Goal: Task Accomplishment & Management: Complete application form

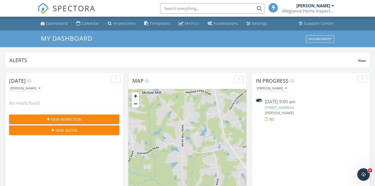
scroll to position [474, 375]
click at [63, 117] on span "New Inspection" at bounding box center [66, 118] width 31 height 5
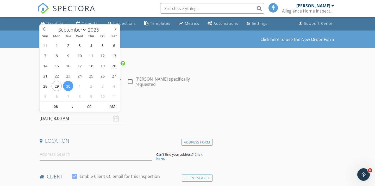
click at [73, 117] on input "09/30/2025 8:00 AM" at bounding box center [81, 118] width 83 height 13
type input "09"
type input "[DATE] 9:00 AM"
click at [70, 104] on span at bounding box center [70, 103] width 4 height 5
click at [156, 111] on div "Date/Time" at bounding box center [124, 107] width 175 height 10
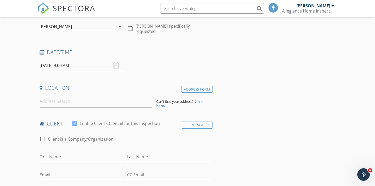
scroll to position [70, 0]
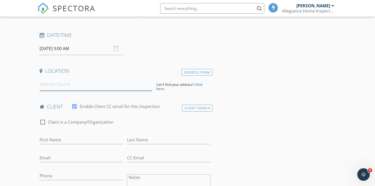
click at [53, 87] on input at bounding box center [96, 84] width 112 height 13
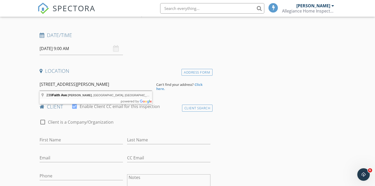
type input "239 Faith Ave, Sanford, NC, USA"
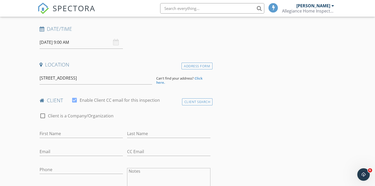
scroll to position [79, 0]
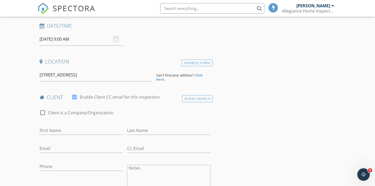
click at [197, 74] on strong "Click here." at bounding box center [179, 77] width 46 height 9
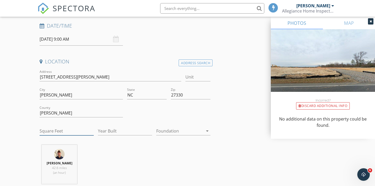
click at [58, 133] on input "Square Feet" at bounding box center [67, 130] width 54 height 9
type input "2442"
type input "1"
click at [150, 130] on input "1" at bounding box center [125, 130] width 54 height 9
type input "2025"
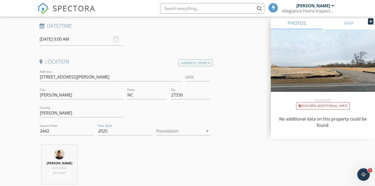
click at [199, 150] on div "Trey Tuten 42.6 miles (an hour)" at bounding box center [124, 165] width 175 height 43
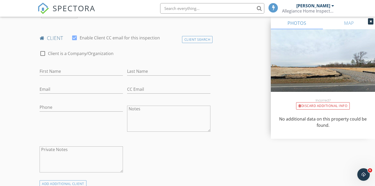
scroll to position [238, 0]
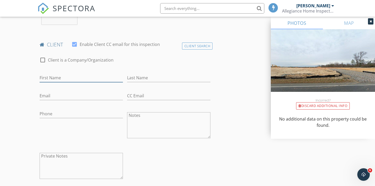
click at [52, 78] on input "First Name" at bounding box center [81, 77] width 83 height 9
type input "Kendall"
click at [130, 76] on input "Last Name" at bounding box center [168, 77] width 83 height 9
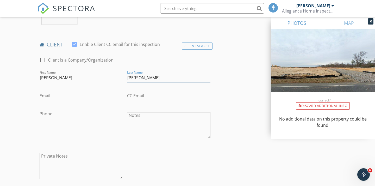
type input "Harris"
click at [45, 96] on input "Email" at bounding box center [81, 95] width 83 height 9
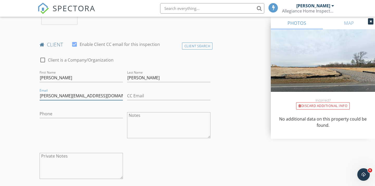
type input "kendall@kshomeadvisory.com"
click at [52, 116] on input "Phone" at bounding box center [81, 113] width 83 height 9
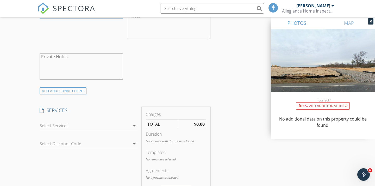
scroll to position [339, 0]
type input "919-618-2172"
click at [135, 124] on icon "arrow_drop_down" at bounding box center [134, 124] width 6 height 6
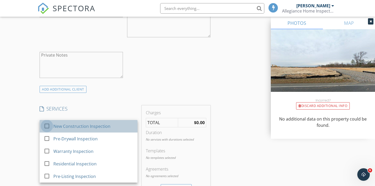
click at [47, 125] on div at bounding box center [46, 125] width 9 height 9
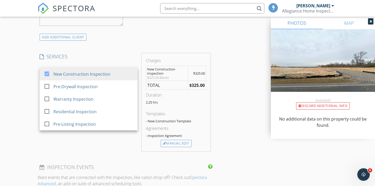
scroll to position [393, 0]
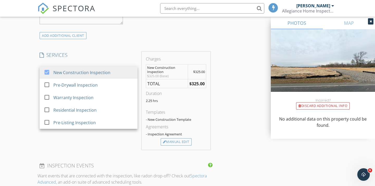
click at [226, 109] on div "INSPECTOR(S) check_box Trey Tuten PRIMARY Trey Tuten arrow_drop_down check_box_…" at bounding box center [187, 98] width 300 height 861
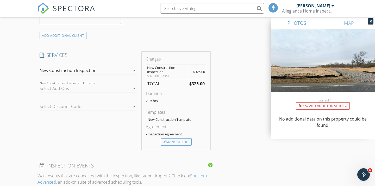
click at [135, 90] on icon "arrow_drop_down" at bounding box center [134, 88] width 6 height 6
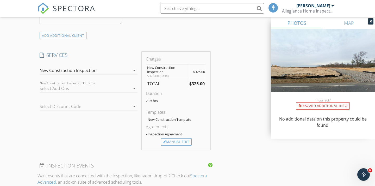
click at [135, 89] on icon "arrow_drop_down" at bounding box center [134, 88] width 6 height 6
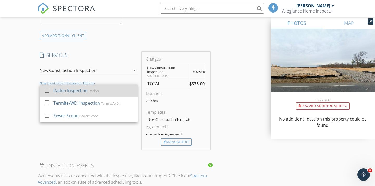
click at [50, 93] on div "check_box_outline_blank" at bounding box center [48, 90] width 8 height 6
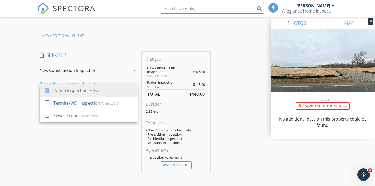
click at [30, 104] on div "New Inspection Click here to use the New Order Form INSPECTOR(S) check_box Trey…" at bounding box center [187, 101] width 375 height 927
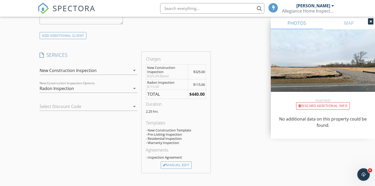
click at [134, 106] on icon "arrow_drop_down" at bounding box center [134, 106] width 6 height 6
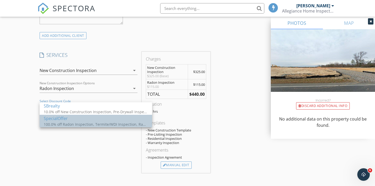
click at [85, 123] on div "100.0% off Radon Inspection, Termite/WDI Inspection, Radon Inspection, Termite/…" at bounding box center [96, 123] width 104 height 5
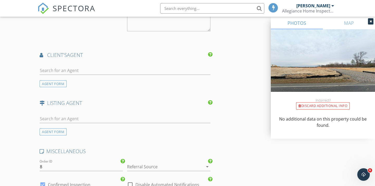
scroll to position [638, 0]
click at [53, 72] on input "text" at bounding box center [125, 69] width 171 height 9
click at [52, 80] on div "AGENT FORM" at bounding box center [53, 82] width 27 height 7
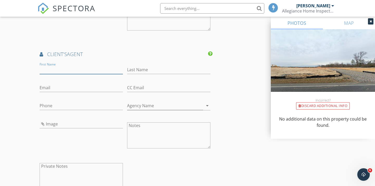
click at [48, 72] on input "First Name" at bounding box center [81, 69] width 83 height 9
type input "Aimee"
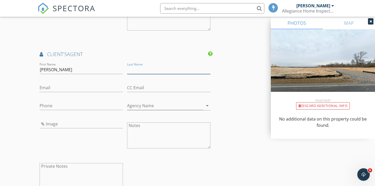
click at [134, 67] on input "Last Name" at bounding box center [168, 69] width 83 height 9
type input "Gillespie"
click at [75, 87] on input "Email" at bounding box center [81, 87] width 83 height 9
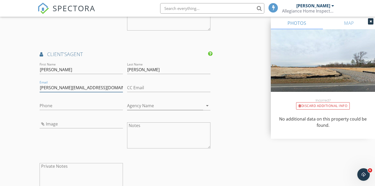
type input "aimee@sbrealtyadvisors.com"
click at [67, 104] on input "Phone" at bounding box center [81, 105] width 83 height 9
type input "260-267-8401"
click at [141, 105] on input "Agency Name" at bounding box center [165, 105] width 76 height 9
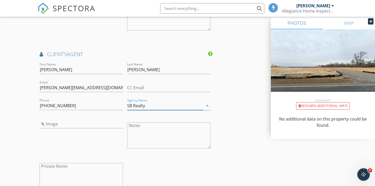
type input "SB Realty"
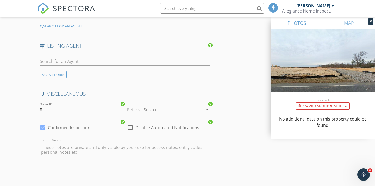
scroll to position [813, 0]
click at [207, 109] on icon "arrow_drop_down" at bounding box center [207, 108] width 6 height 6
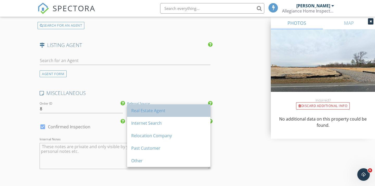
click at [155, 111] on div "Real Estate Agent" at bounding box center [168, 110] width 75 height 6
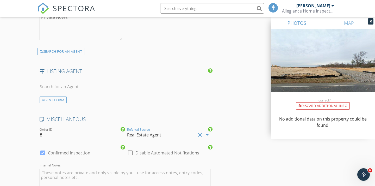
scroll to position [775, 0]
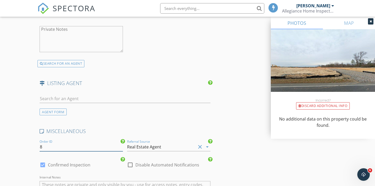
click at [42, 147] on input "8" at bounding box center [81, 146] width 83 height 9
type input "7"
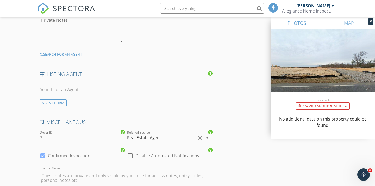
scroll to position [897, 0]
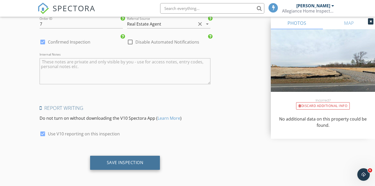
click at [134, 162] on div "Save Inspection" at bounding box center [125, 162] width 37 height 5
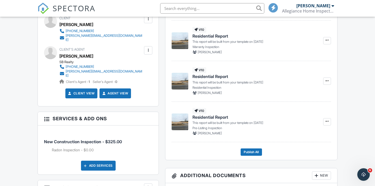
scroll to position [182, 0]
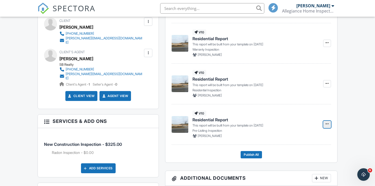
click at [324, 124] on span at bounding box center [326, 123] width 5 height 5
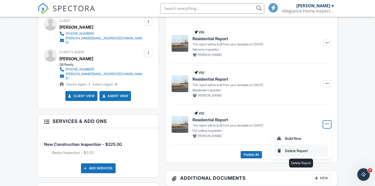
click at [292, 149] on input "Delete Report" at bounding box center [300, 150] width 53 height 12
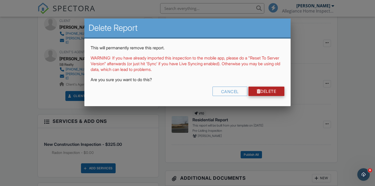
click at [257, 90] on div at bounding box center [259, 91] width 4 height 4
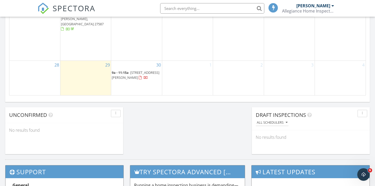
scroll to position [395, 0]
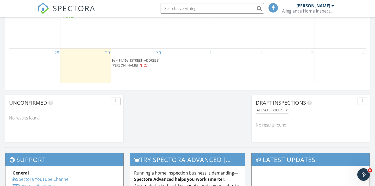
click at [140, 59] on span "239 Faith Ave Sanford, Sanford 27330" at bounding box center [136, 63] width 48 height 10
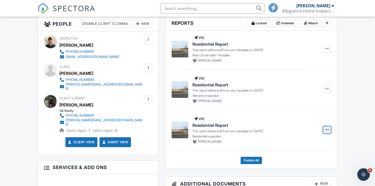
click at [327, 130] on icon at bounding box center [326, 130] width 3 height 4
click at [294, 155] on input "Delete Report" at bounding box center [300, 156] width 53 height 12
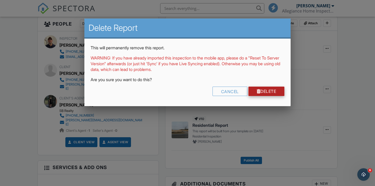
click at [261, 91] on link "Delete" at bounding box center [266, 90] width 36 height 9
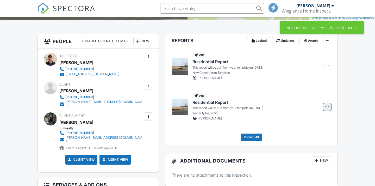
click at [327, 109] on span at bounding box center [326, 106] width 5 height 5
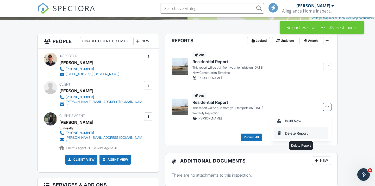
click at [297, 134] on input "Delete Report" at bounding box center [300, 133] width 53 height 12
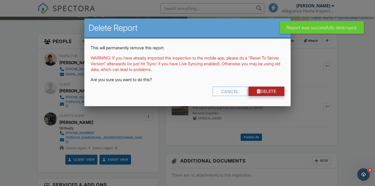
click at [265, 92] on link "Delete" at bounding box center [266, 90] width 36 height 9
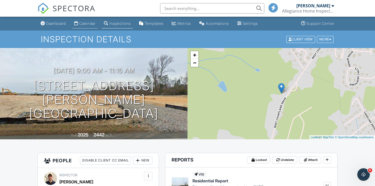
click at [85, 28] on link "Calendar" at bounding box center [85, 24] width 26 height 10
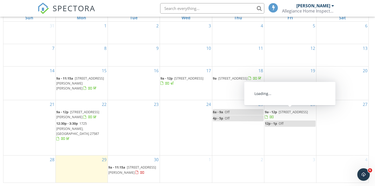
click at [287, 112] on span "[STREET_ADDRESS]" at bounding box center [293, 111] width 29 height 5
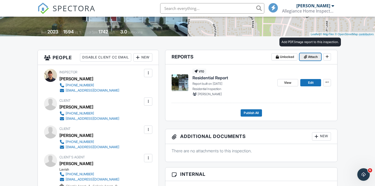
click at [307, 55] on span at bounding box center [305, 56] width 5 height 5
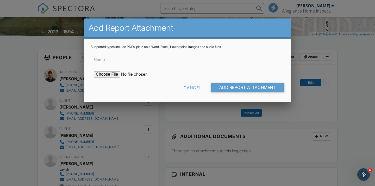
click at [111, 74] on input "file" at bounding box center [138, 74] width 88 height 6
type input "C:\fakepath\5915 River Landings Drive WDIR.pdf"
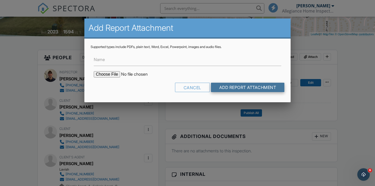
click at [222, 89] on input "Add Report Attachment" at bounding box center [248, 87] width 74 height 9
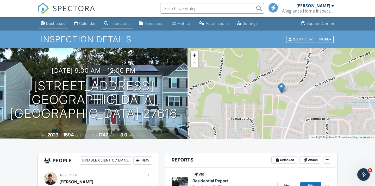
click at [51, 25] on div "Dashboard" at bounding box center [56, 23] width 20 height 4
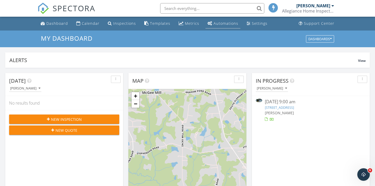
click at [214, 25] on div "Automations" at bounding box center [225, 23] width 25 height 5
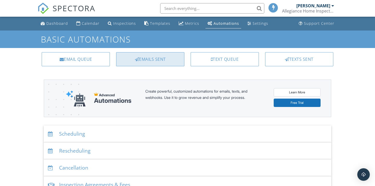
click at [159, 59] on div "Emails Sent" at bounding box center [150, 59] width 68 height 14
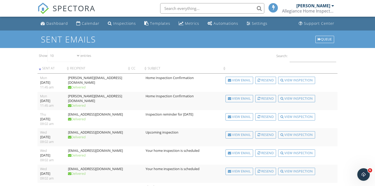
click at [46, 17] on div "SPECTORA" at bounding box center [66, 8] width 58 height 17
click at [49, 23] on div "Dashboard" at bounding box center [57, 23] width 22 height 5
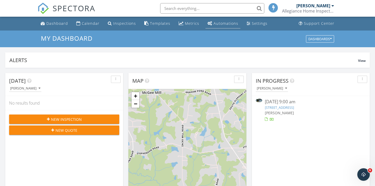
click at [225, 24] on div "Automations" at bounding box center [225, 23] width 25 height 5
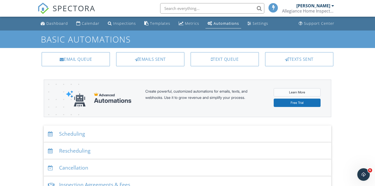
click at [283, 94] on link "Learn More" at bounding box center [297, 92] width 47 height 8
click at [260, 24] on div "Settings" at bounding box center [260, 23] width 16 height 5
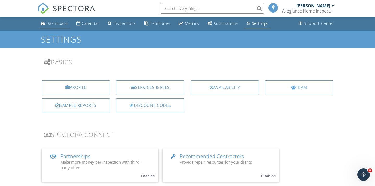
click at [51, 24] on div "Dashboard" at bounding box center [57, 23] width 22 height 5
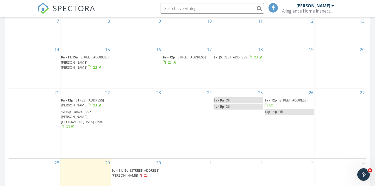
scroll to position [285, 0]
click at [280, 102] on span "[STREET_ADDRESS]" at bounding box center [292, 99] width 29 height 5
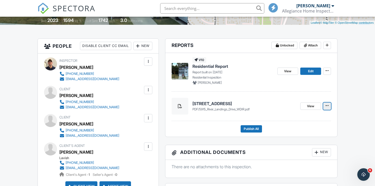
click at [327, 104] on icon at bounding box center [326, 106] width 3 height 4
click at [305, 110] on div "View" at bounding box center [315, 106] width 31 height 17
click at [305, 105] on link "View" at bounding box center [310, 105] width 21 height 7
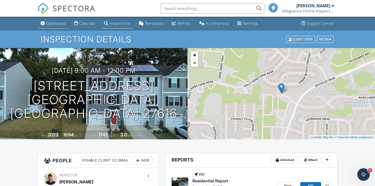
click at [49, 22] on div "Dashboard" at bounding box center [56, 23] width 20 height 4
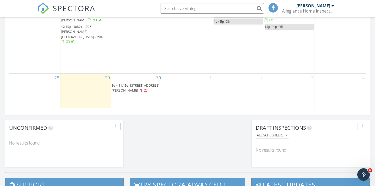
scroll to position [370, 0]
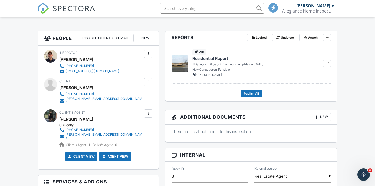
scroll to position [123, 0]
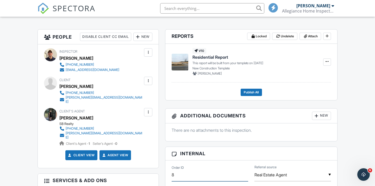
click at [174, 177] on input "8" at bounding box center [210, 174] width 77 height 13
type input "&"
type input "7"
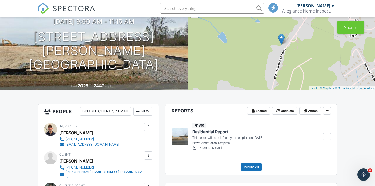
scroll to position [0, 0]
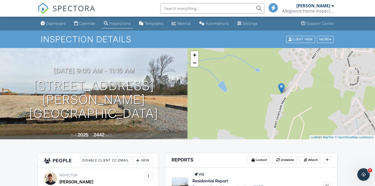
click at [49, 7] on link "SPECTORA" at bounding box center [66, 12] width 58 height 11
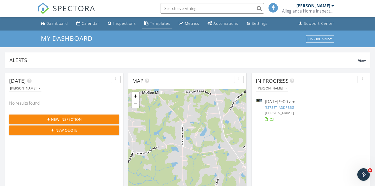
click at [156, 21] on div "Templates" at bounding box center [160, 23] width 20 height 5
